Goal: Task Accomplishment & Management: Complete application form

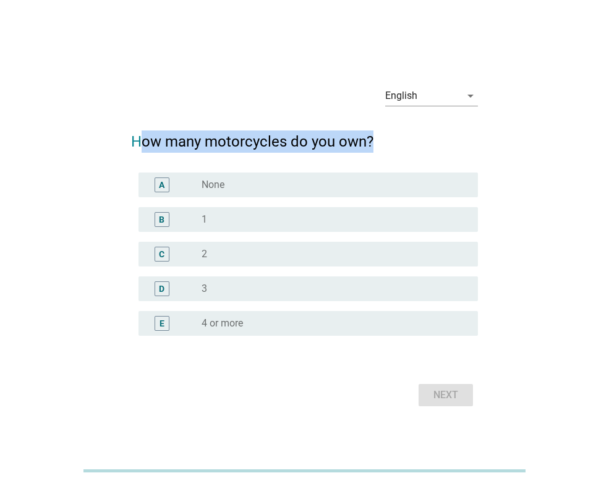
drag, startPoint x: 141, startPoint y: 138, endPoint x: 386, endPoint y: 135, distance: 244.7
click at [384, 135] on h2 "How many motorcycles do you own?" at bounding box center [304, 135] width 347 height 35
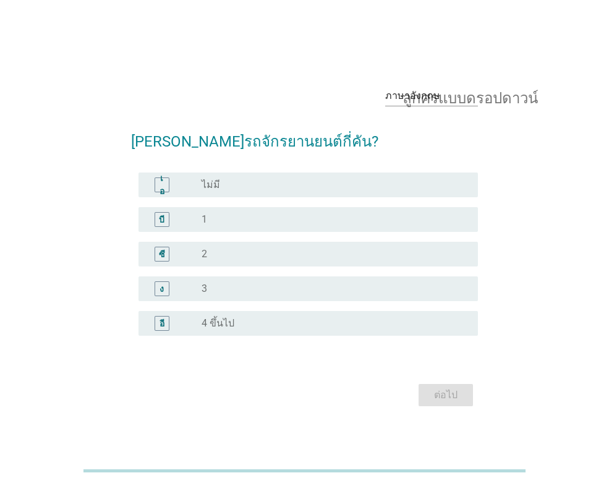
click at [81, 167] on div "ภาษาอังกฤษ ลูกศรแบบดรอปดาวน์ [PERSON_NAME]รถจักรยานยนต์กี่คัน? เอ ปุ่มวิทยุ[PER…" at bounding box center [304, 242] width 549 height 353
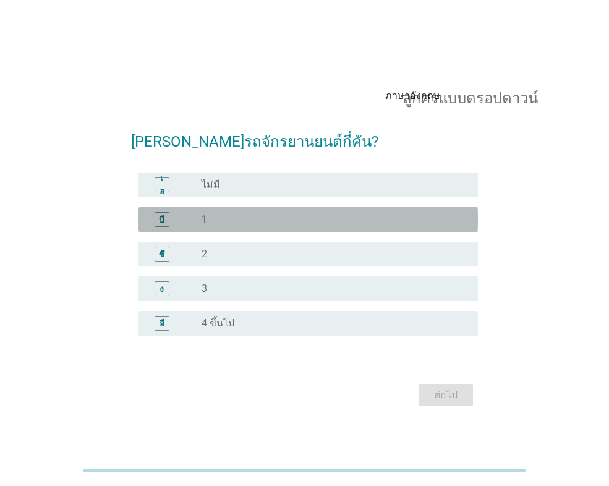
click at [201, 219] on div "บี" at bounding box center [174, 219] width 53 height 15
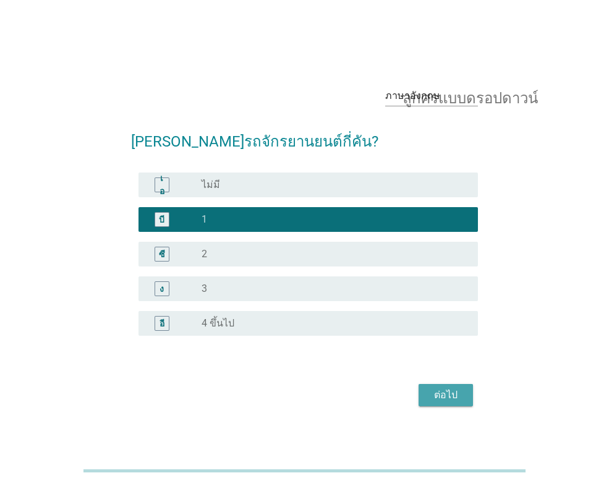
click at [455, 400] on font "ต่อไป" at bounding box center [445, 395] width 23 height 12
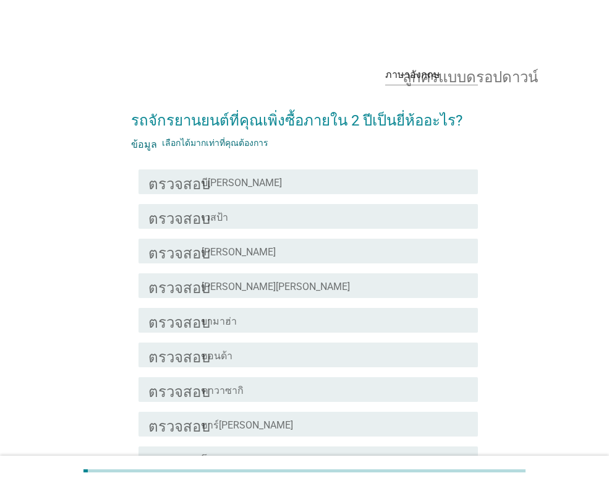
click at [258, 350] on div "โครงร่างกล่องกาเครื่องหมายว่าง ฮอนด้า" at bounding box center [334, 354] width 266 height 15
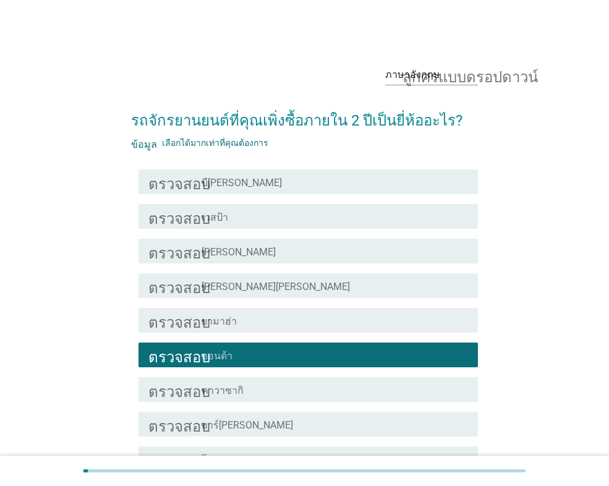
scroll to position [164, 0]
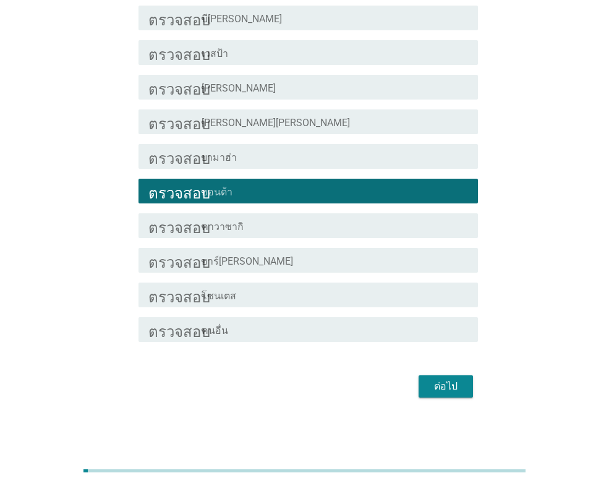
click at [465, 389] on button "ต่อไป" at bounding box center [445, 386] width 54 height 22
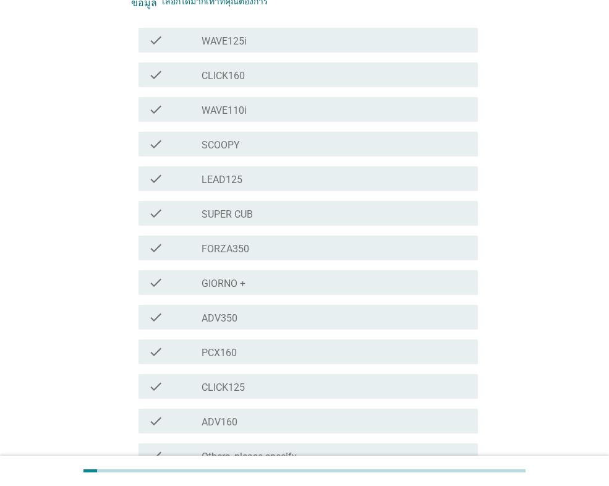
scroll to position [0, 0]
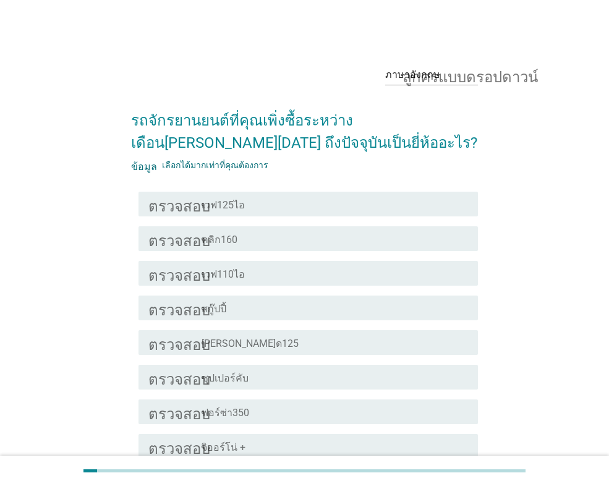
click at [269, 270] on div "โครงร่างกล่องกาเครื่องหมายว่าง เวฟ110ไอ" at bounding box center [334, 273] width 266 height 15
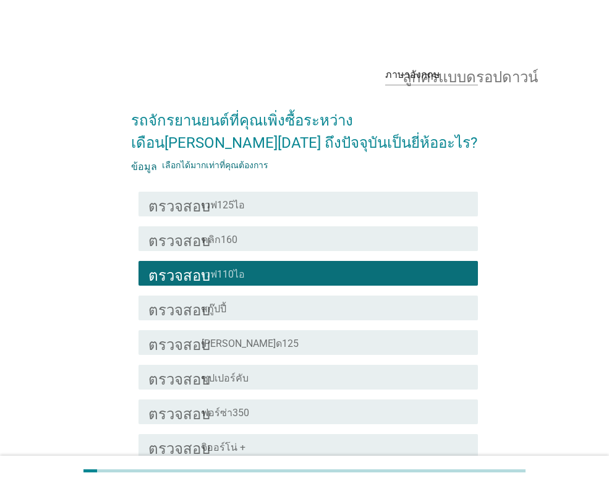
scroll to position [247, 0]
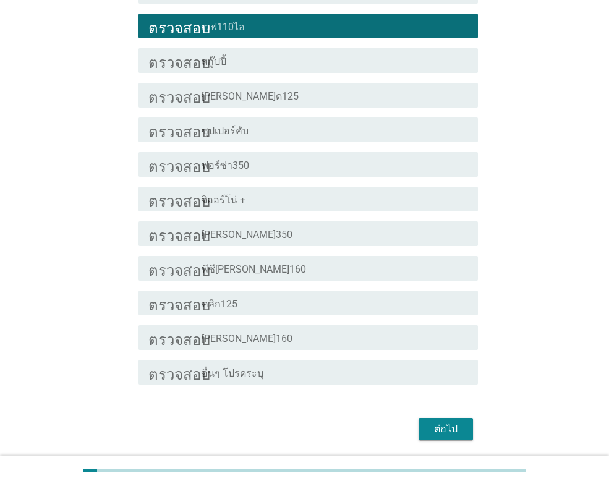
click at [438, 429] on font "ต่อไป" at bounding box center [445, 429] width 23 height 12
